Goal: Find contact information: Obtain details needed to contact an individual or organization

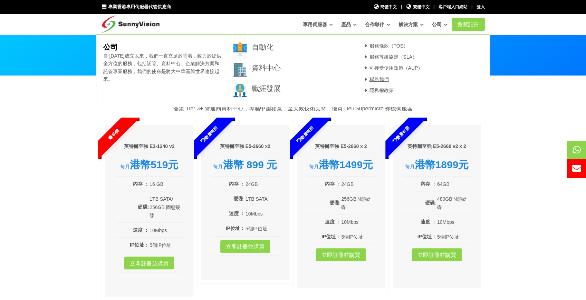
click at [378, 80] on font "聯絡我們" at bounding box center [378, 80] width 19 height 6
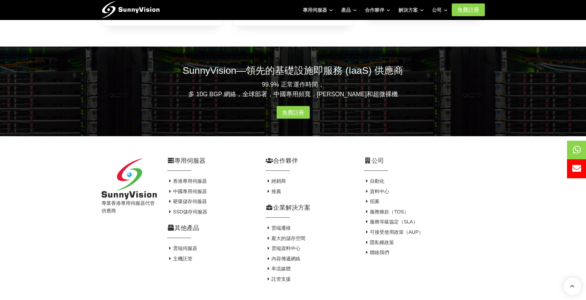
scroll to position [434, 0]
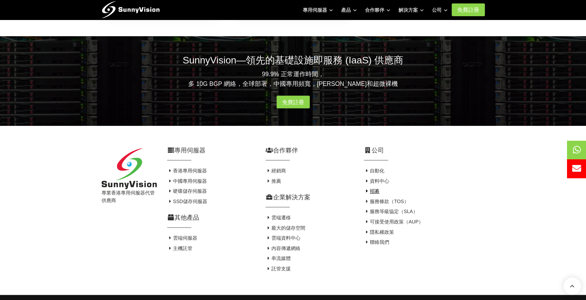
click at [373, 188] on font "招募" at bounding box center [375, 191] width 10 height 6
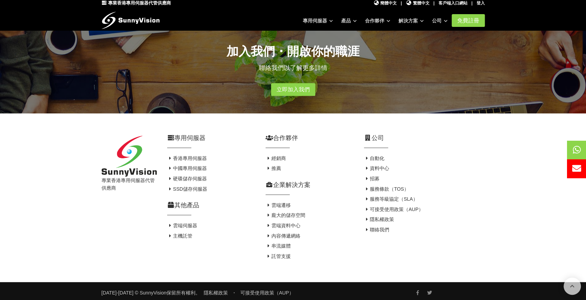
scroll to position [161, 0]
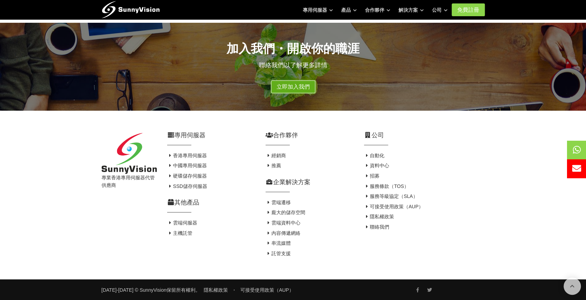
click at [275, 87] on link "立即加入我們" at bounding box center [293, 86] width 44 height 13
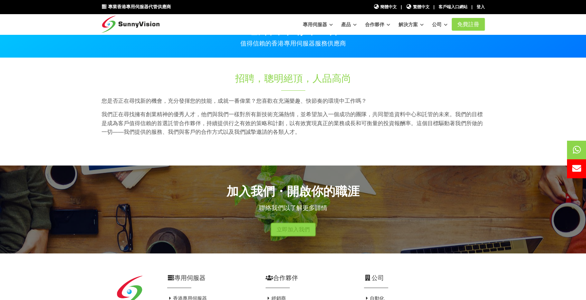
scroll to position [0, 0]
